Goal: Information Seeking & Learning: Learn about a topic

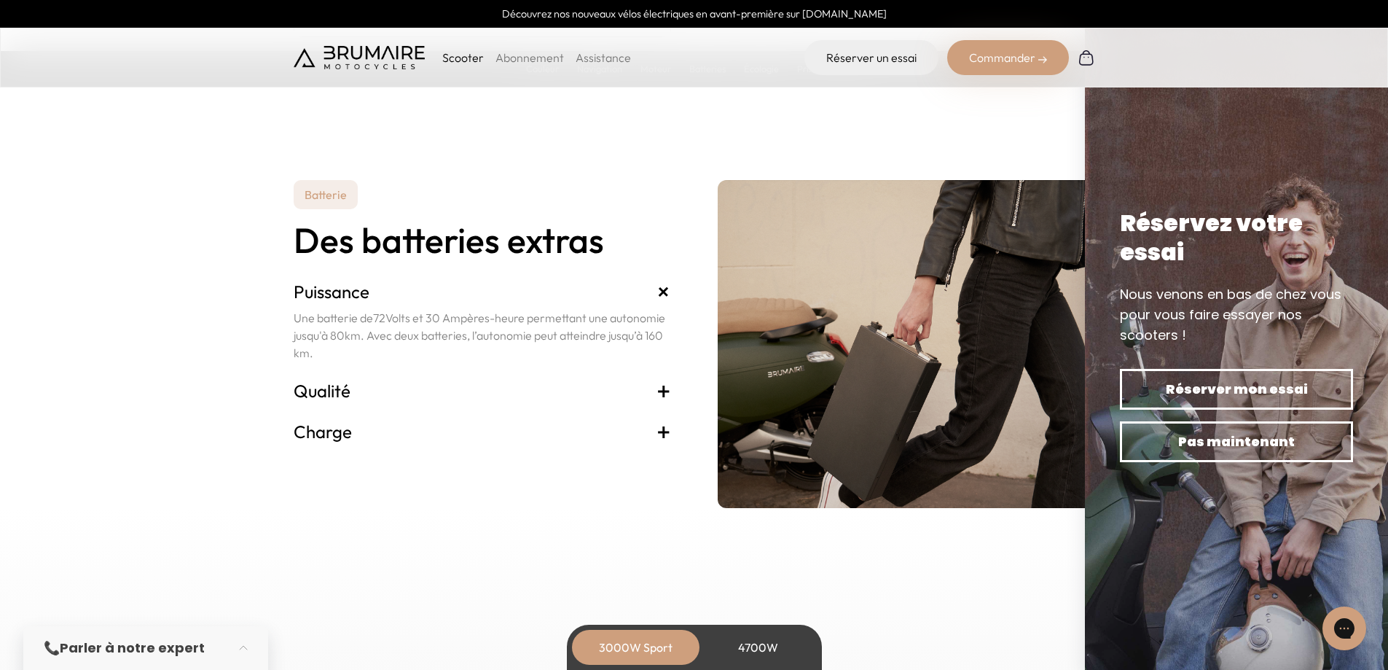
click at [1000, 62] on div "Commander" at bounding box center [1008, 57] width 122 height 35
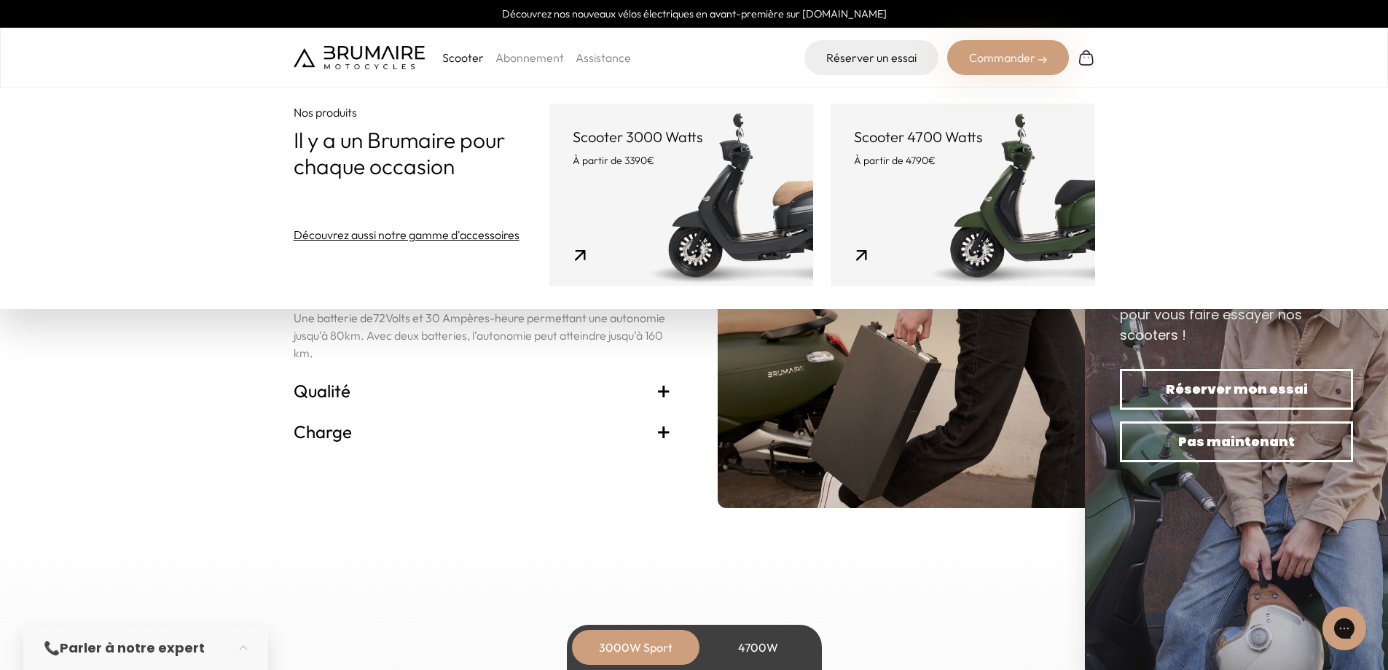
click at [635, 225] on link "Scooter 3000 Watts À partir de 3390€" at bounding box center [681, 194] width 264 height 182
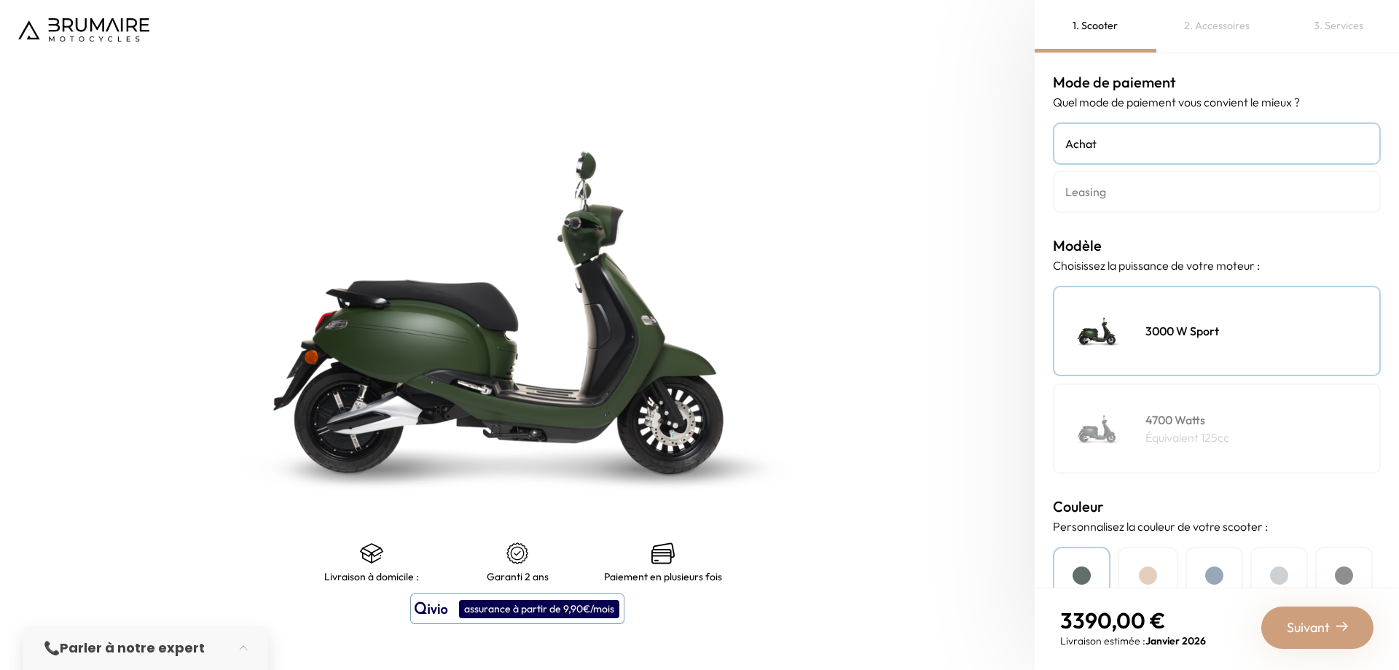
click at [1132, 195] on h4 "Leasing" at bounding box center [1216, 191] width 303 height 17
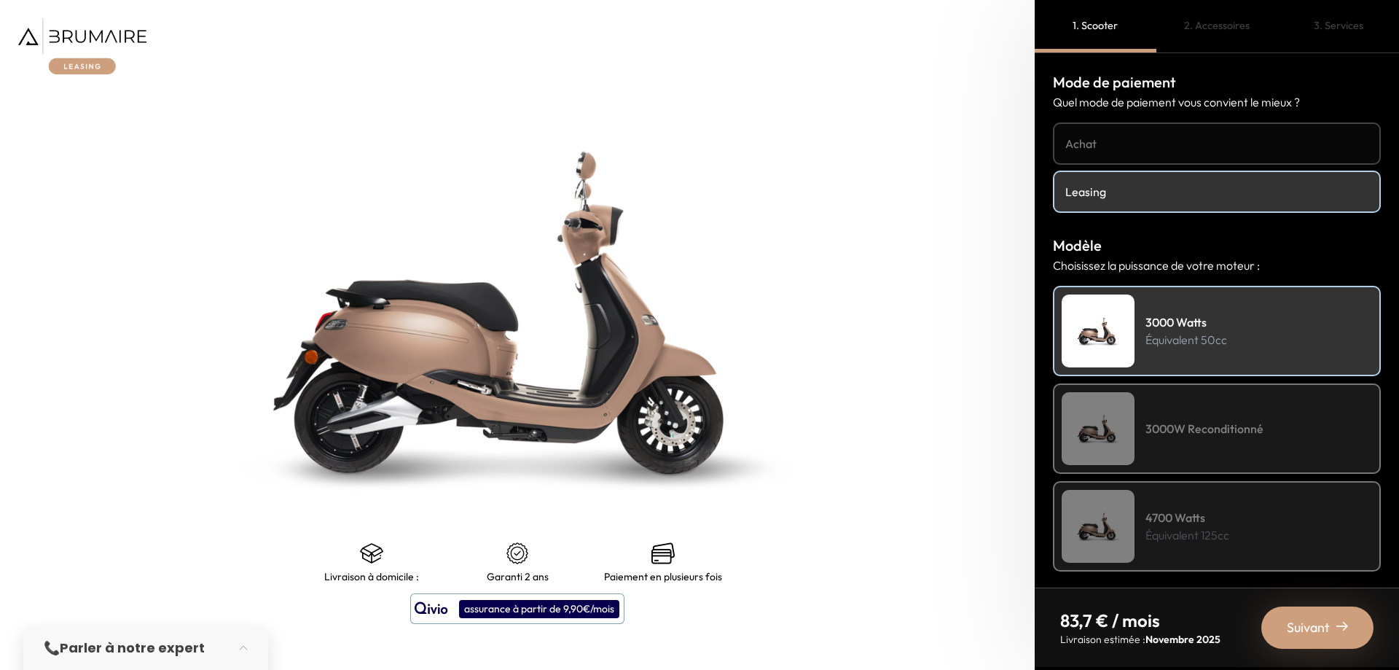
click at [1134, 152] on h4 "Achat" at bounding box center [1216, 143] width 303 height 17
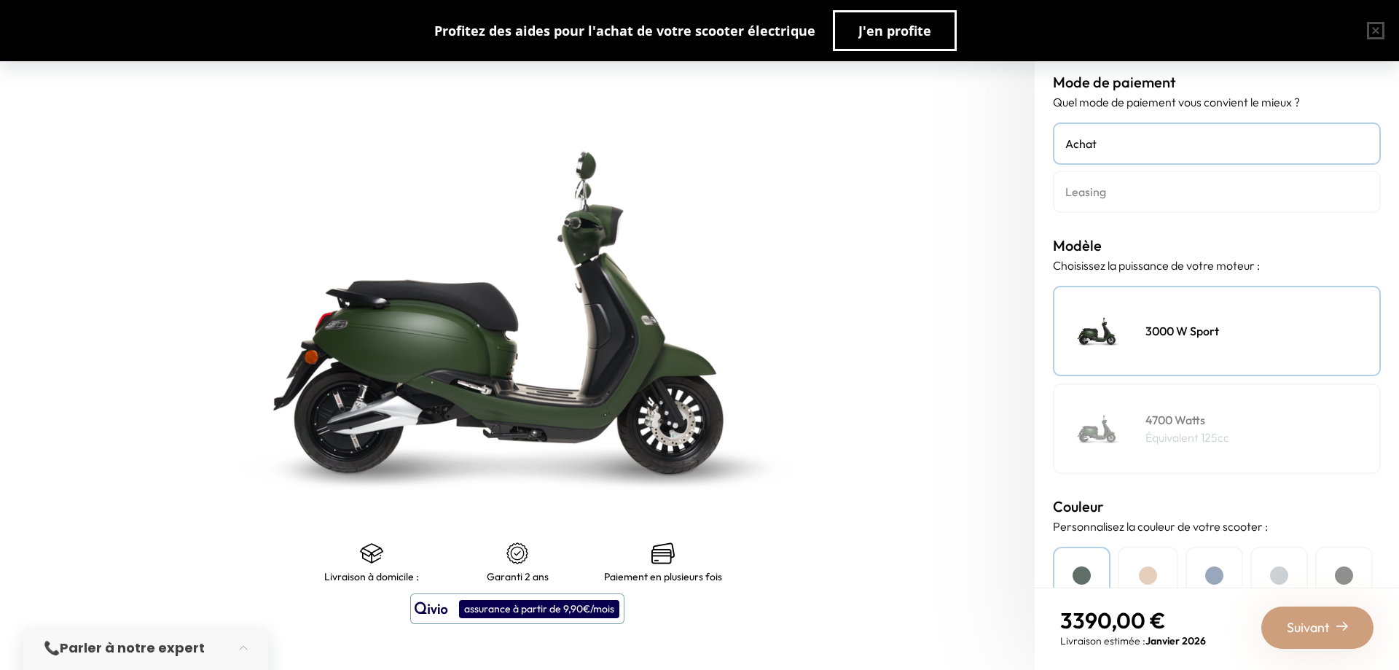
click at [1121, 176] on link "Leasing" at bounding box center [1217, 192] width 328 height 42
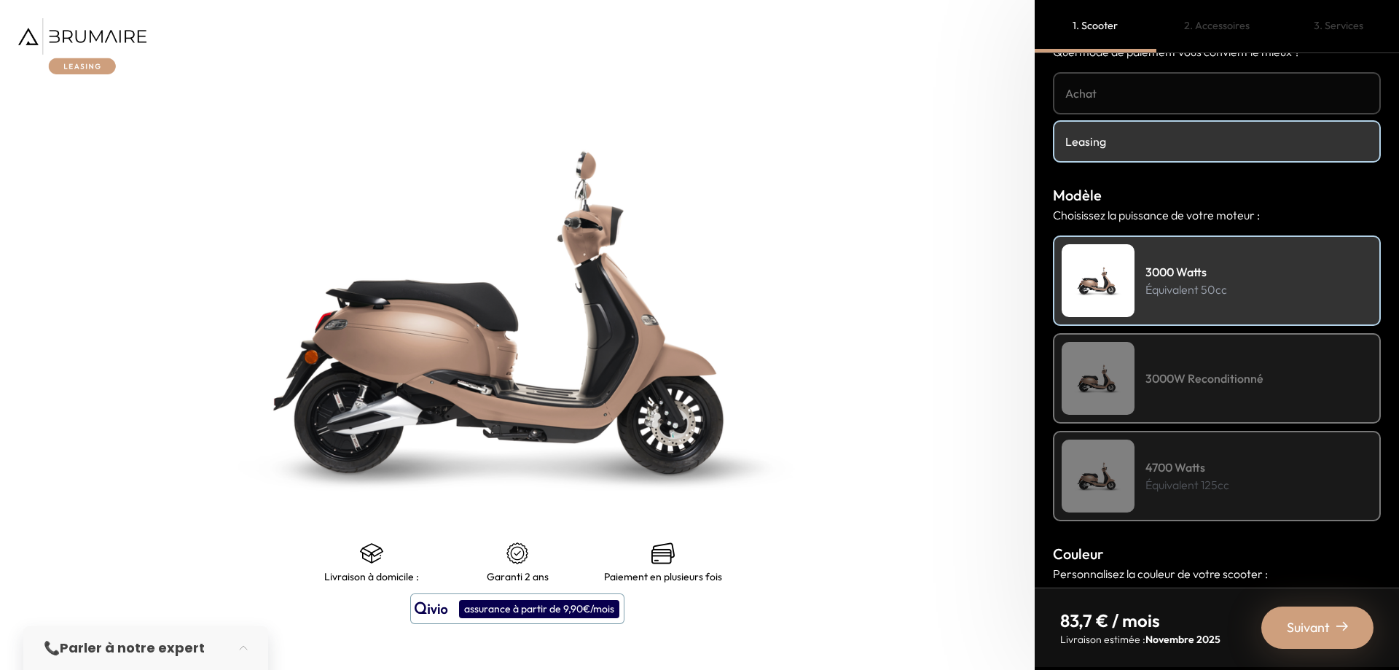
scroll to position [73, 0]
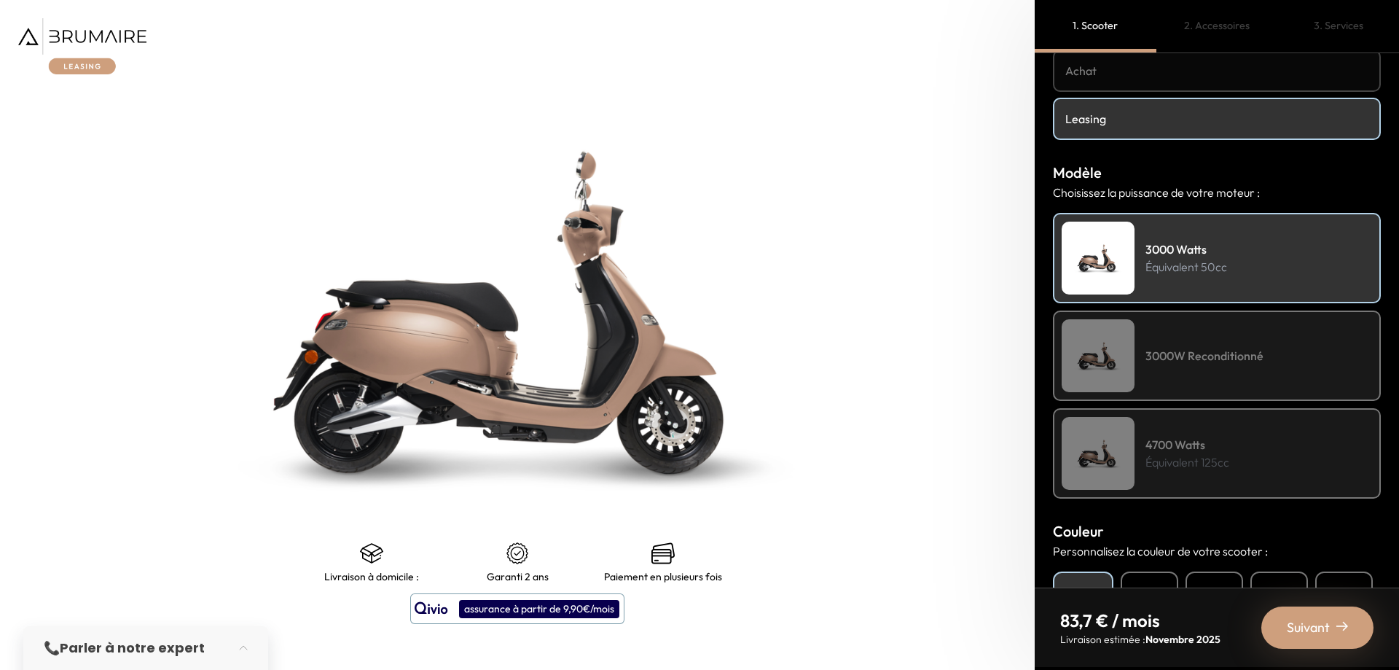
click at [1226, 361] on h4 "3000W Reconditionné" at bounding box center [1205, 355] width 118 height 17
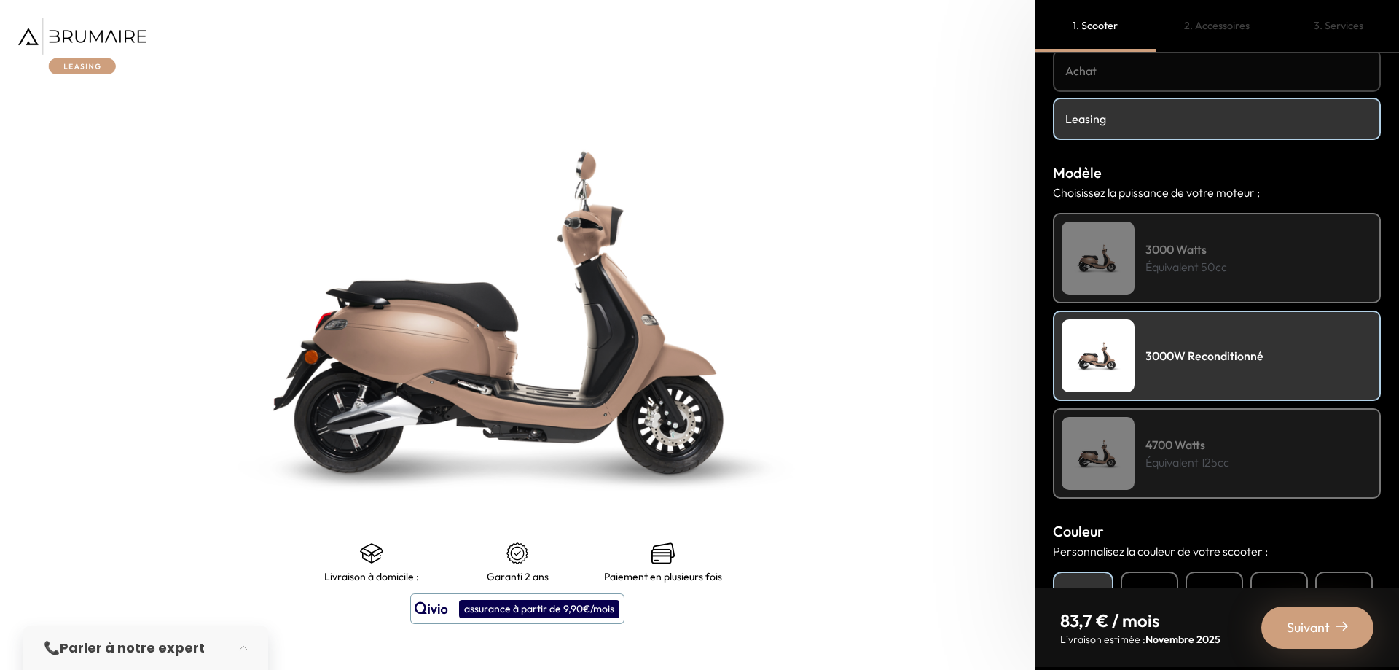
click at [1148, 271] on p "Équivalent 50cc" at bounding box center [1187, 266] width 82 height 17
